Goal: Information Seeking & Learning: Learn about a topic

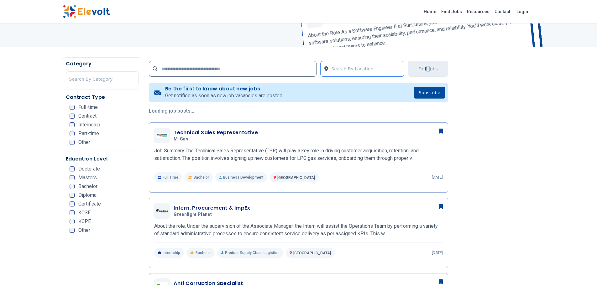
scroll to position [125, 0]
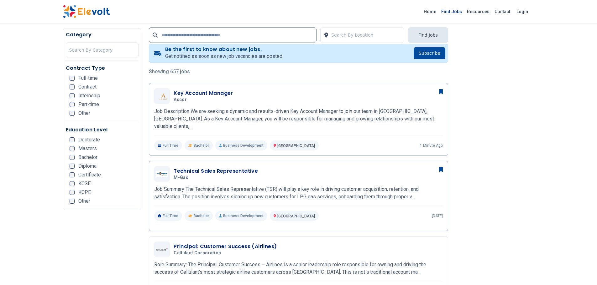
click at [463, 12] on link "Find Jobs" at bounding box center [451, 12] width 26 height 10
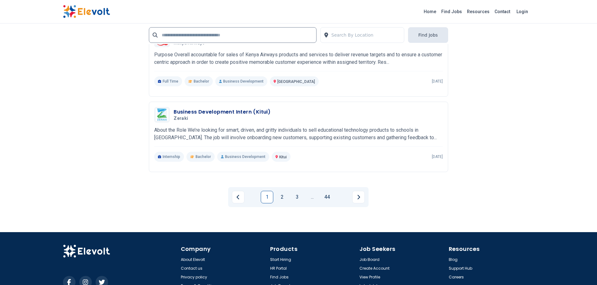
scroll to position [1409, 0]
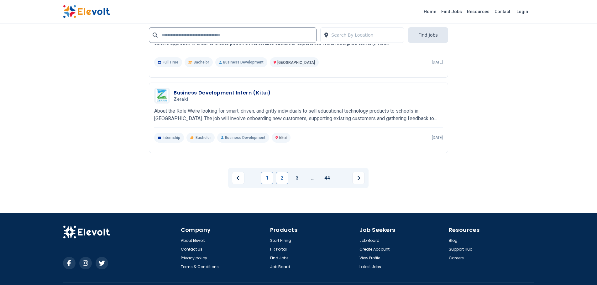
click at [285, 173] on link "2" at bounding box center [282, 178] width 13 height 13
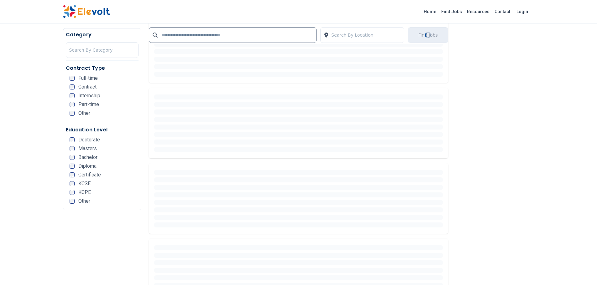
scroll to position [0, 0]
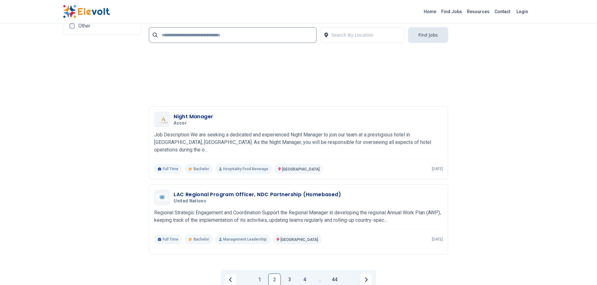
scroll to position [1315, 0]
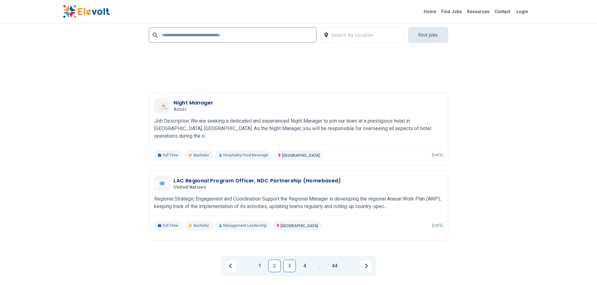
click at [288, 260] on link "3" at bounding box center [289, 266] width 13 height 13
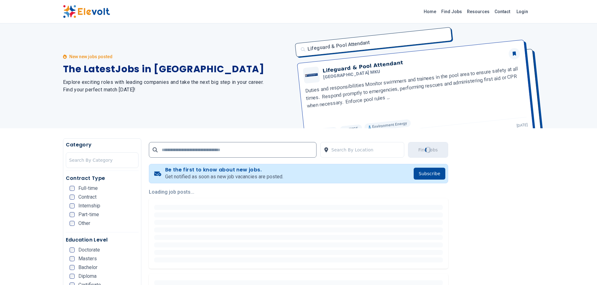
scroll to position [0, 0]
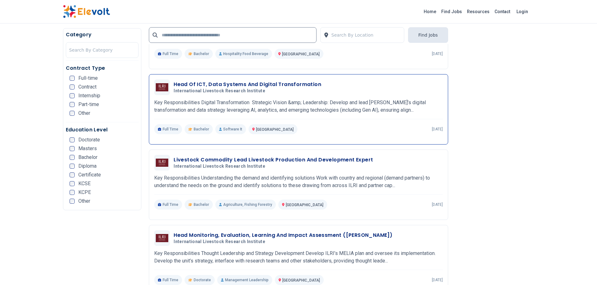
scroll to position [595, 0]
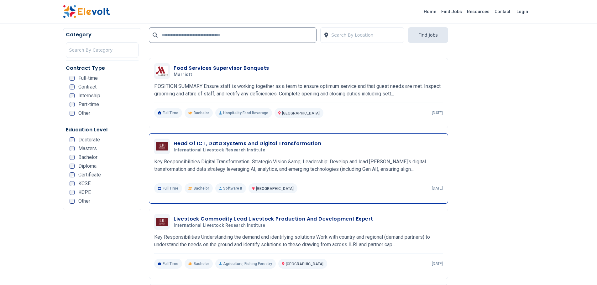
click at [230, 144] on h3 "Head Of ICT, Data Systems And Digital Transformation" at bounding box center [246, 144] width 147 height 8
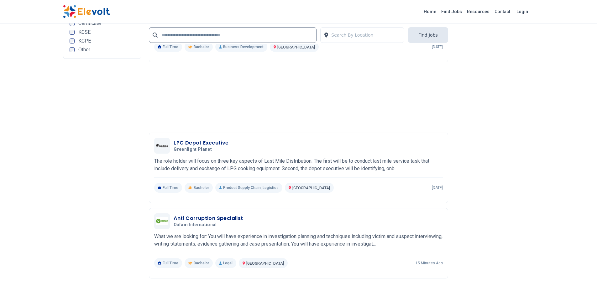
scroll to position [1315, 0]
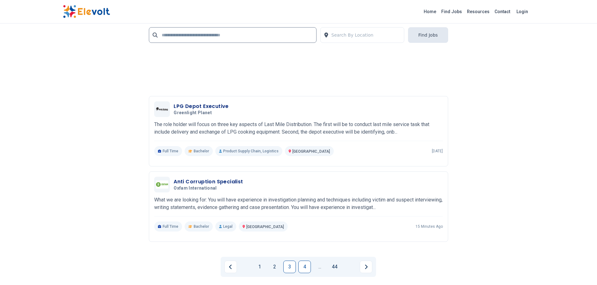
click at [305, 270] on link "4" at bounding box center [304, 267] width 13 height 13
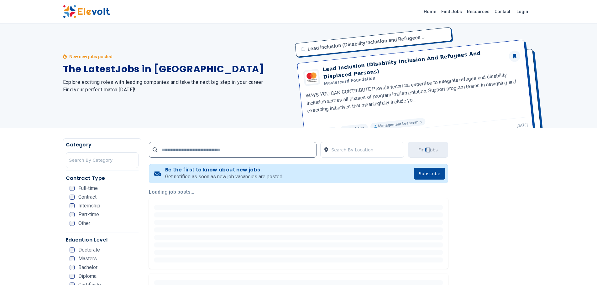
scroll to position [0, 0]
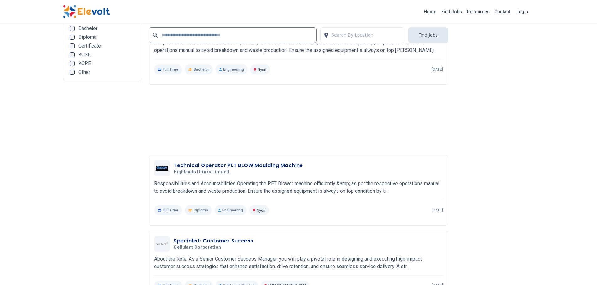
scroll to position [1378, 0]
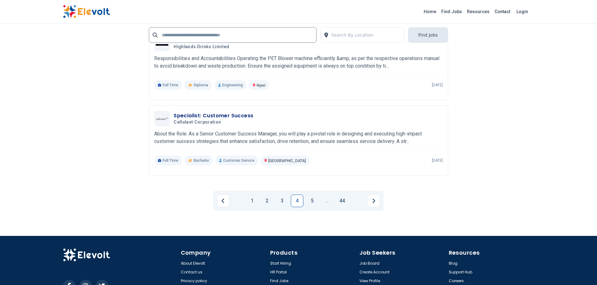
click at [313, 201] on link "5" at bounding box center [312, 201] width 13 height 13
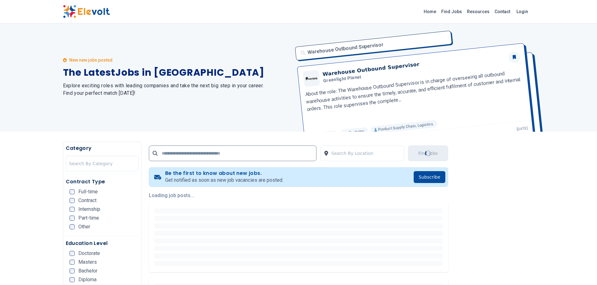
scroll to position [0, 0]
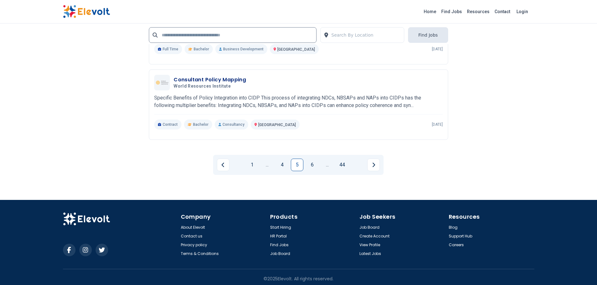
scroll to position [1417, 0]
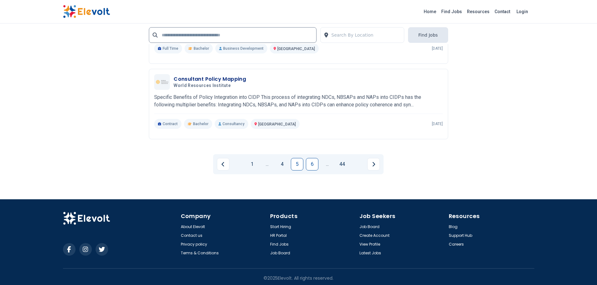
click at [314, 161] on link "6" at bounding box center [312, 164] width 13 height 13
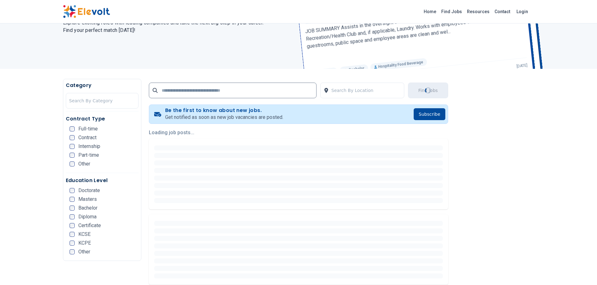
scroll to position [0, 0]
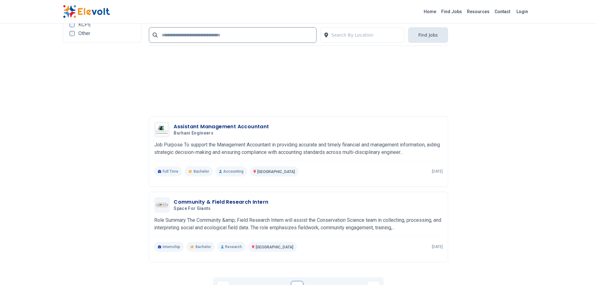
scroll to position [1346, 0]
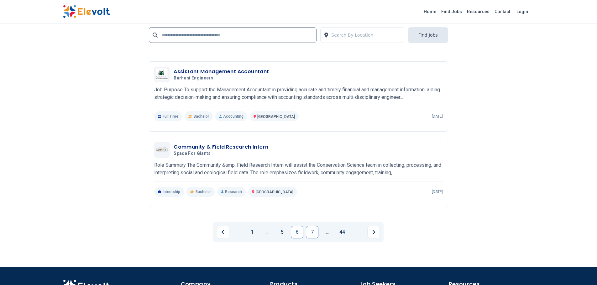
click at [313, 232] on link "7" at bounding box center [312, 232] width 13 height 13
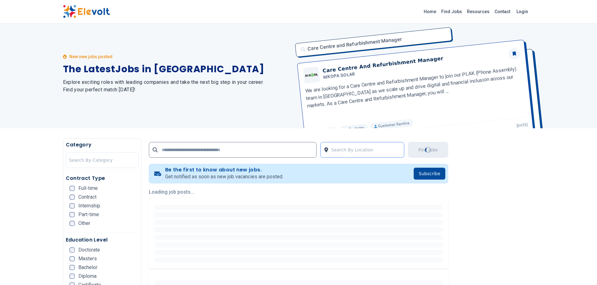
scroll to position [0, 0]
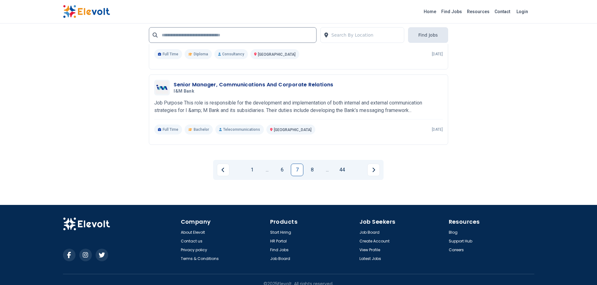
scroll to position [1409, 0]
click at [313, 173] on link "8" at bounding box center [312, 169] width 13 height 13
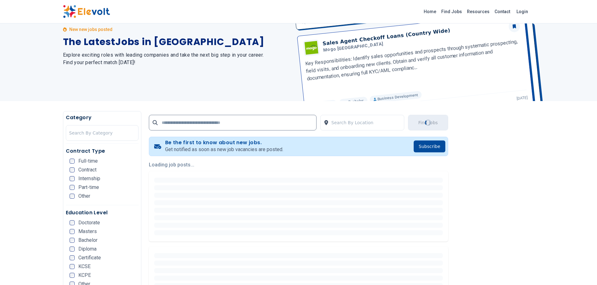
scroll to position [0, 0]
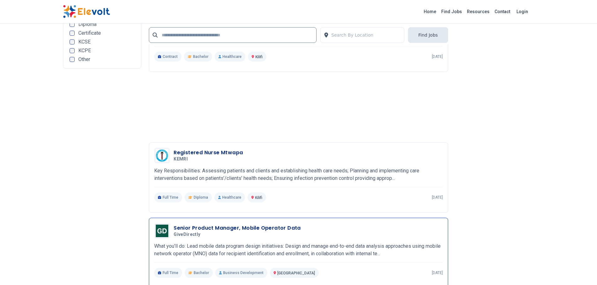
scroll to position [1378, 0]
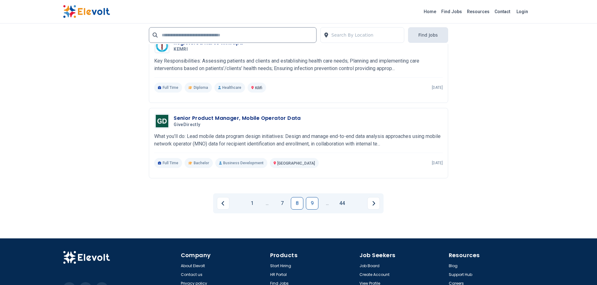
click at [307, 199] on link "9" at bounding box center [312, 203] width 13 height 13
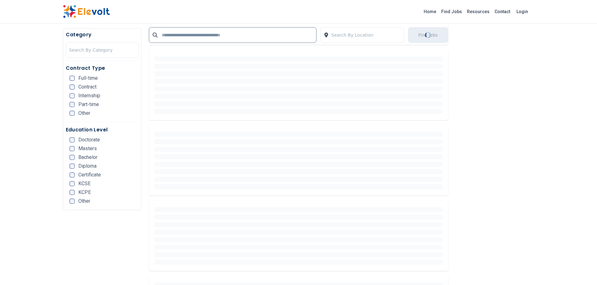
scroll to position [0, 0]
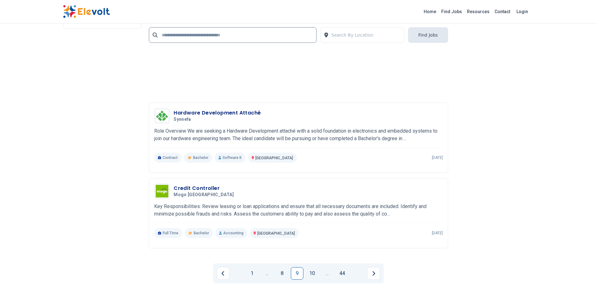
scroll to position [1346, 0]
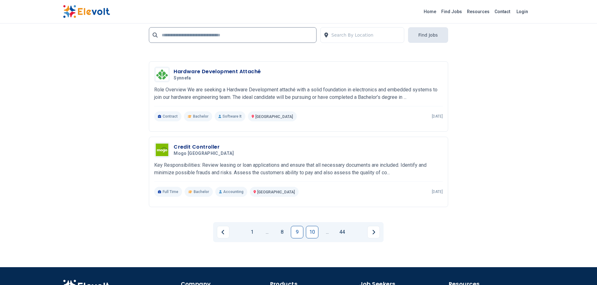
click at [312, 231] on link "10" at bounding box center [312, 232] width 13 height 13
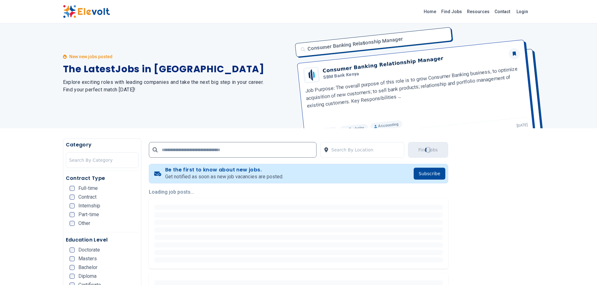
scroll to position [0, 0]
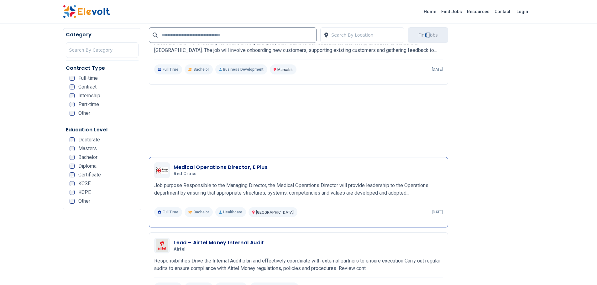
scroll to position [1378, 0]
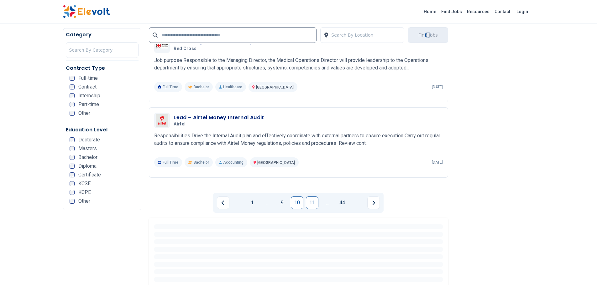
click at [313, 205] on link "11" at bounding box center [312, 203] width 13 height 13
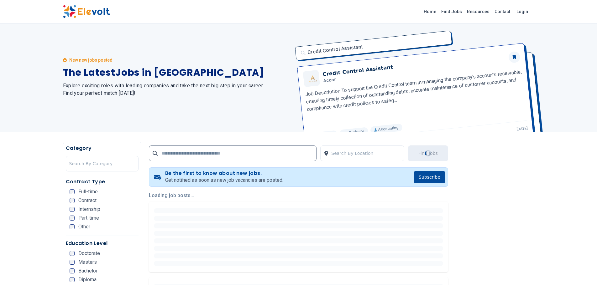
scroll to position [0, 0]
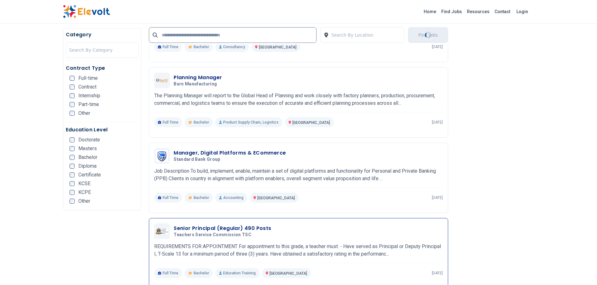
scroll to position [783, 0]
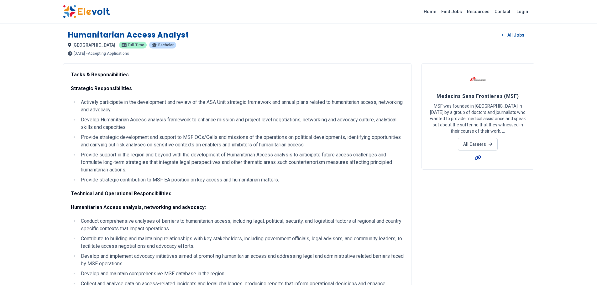
drag, startPoint x: 477, startPoint y: 153, endPoint x: 476, endPoint y: 157, distance: 3.8
click at [477, 153] on div "Medecins Sans Frontieres (MSF) MSF was founded in France in 1971 by a group of …" at bounding box center [477, 116] width 113 height 106
click at [476, 158] on icon at bounding box center [477, 157] width 6 height 5
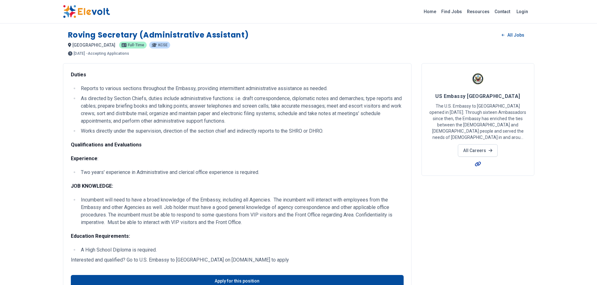
click at [478, 162] on icon at bounding box center [477, 164] width 6 height 5
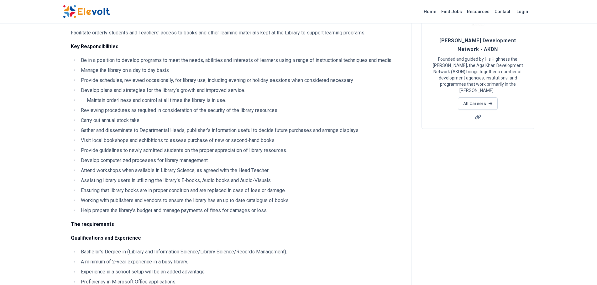
scroll to position [94, 0]
